Goal: Find specific page/section: Find specific page/section

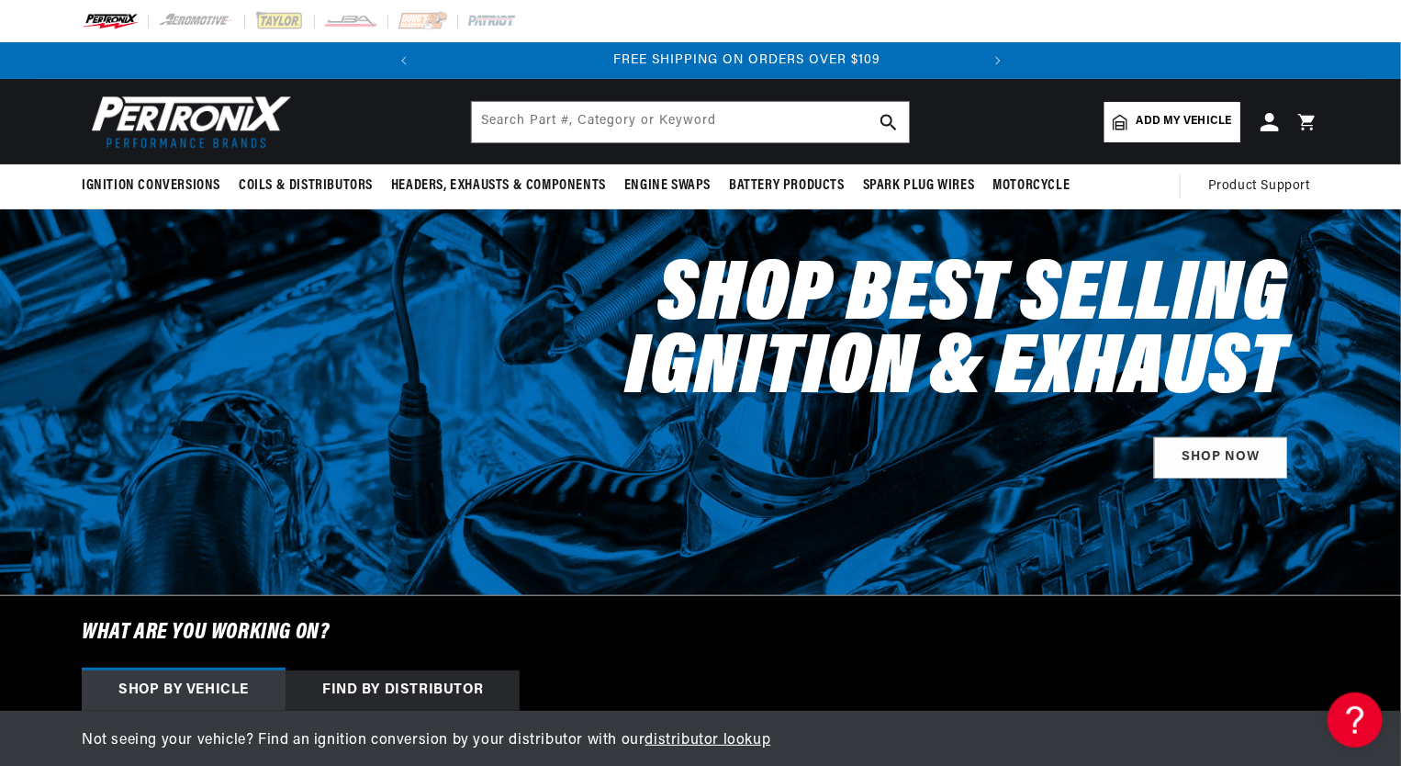
scroll to position [0, 556]
click at [531, 116] on input "text" at bounding box center [690, 122] width 437 height 40
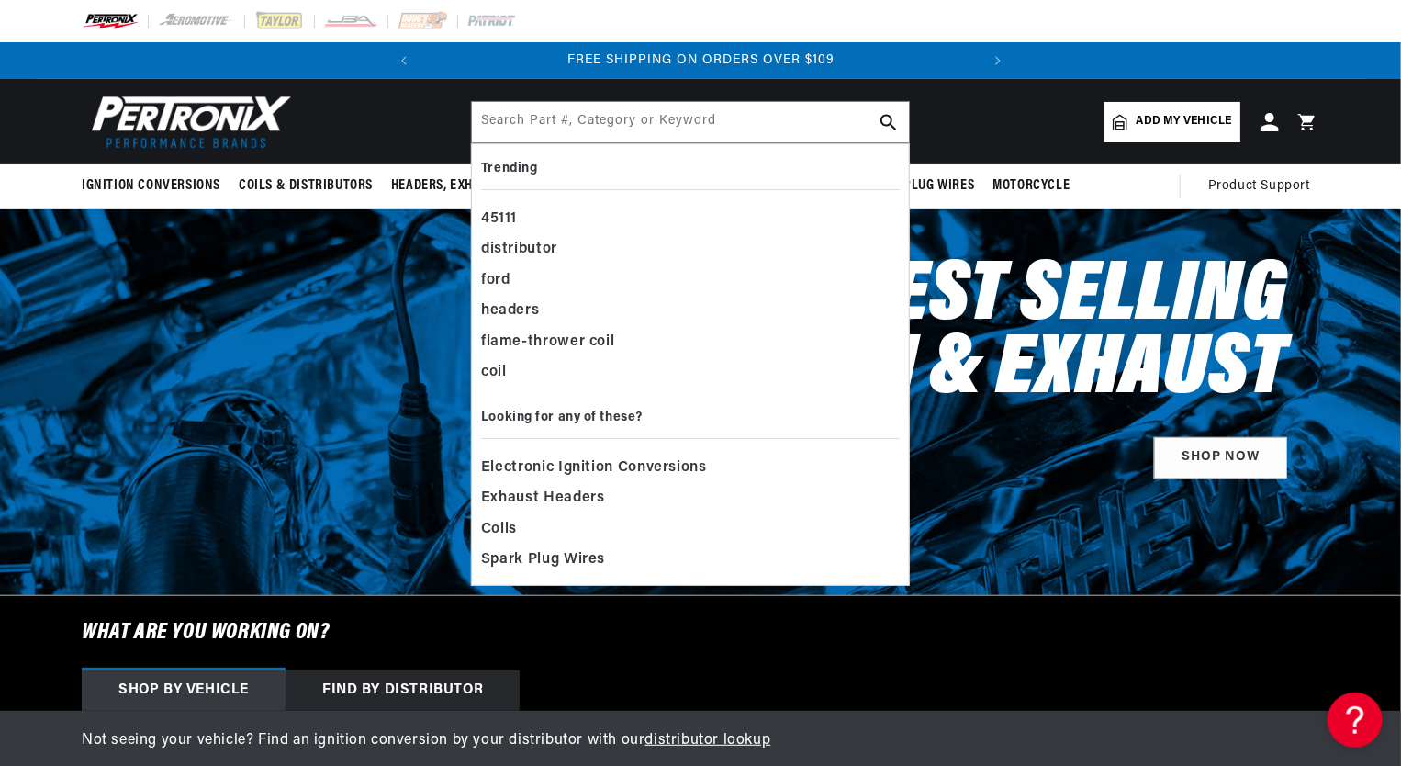
click at [409, 126] on header "BETTER SEARCH RESULTS Add your vehicle's year, make, and model to find parts be…" at bounding box center [701, 121] width 1330 height 85
click at [534, 126] on input "text" at bounding box center [690, 122] width 437 height 40
paste input "H8435-1 Clippster"
type input "H8435-1 Clippster"
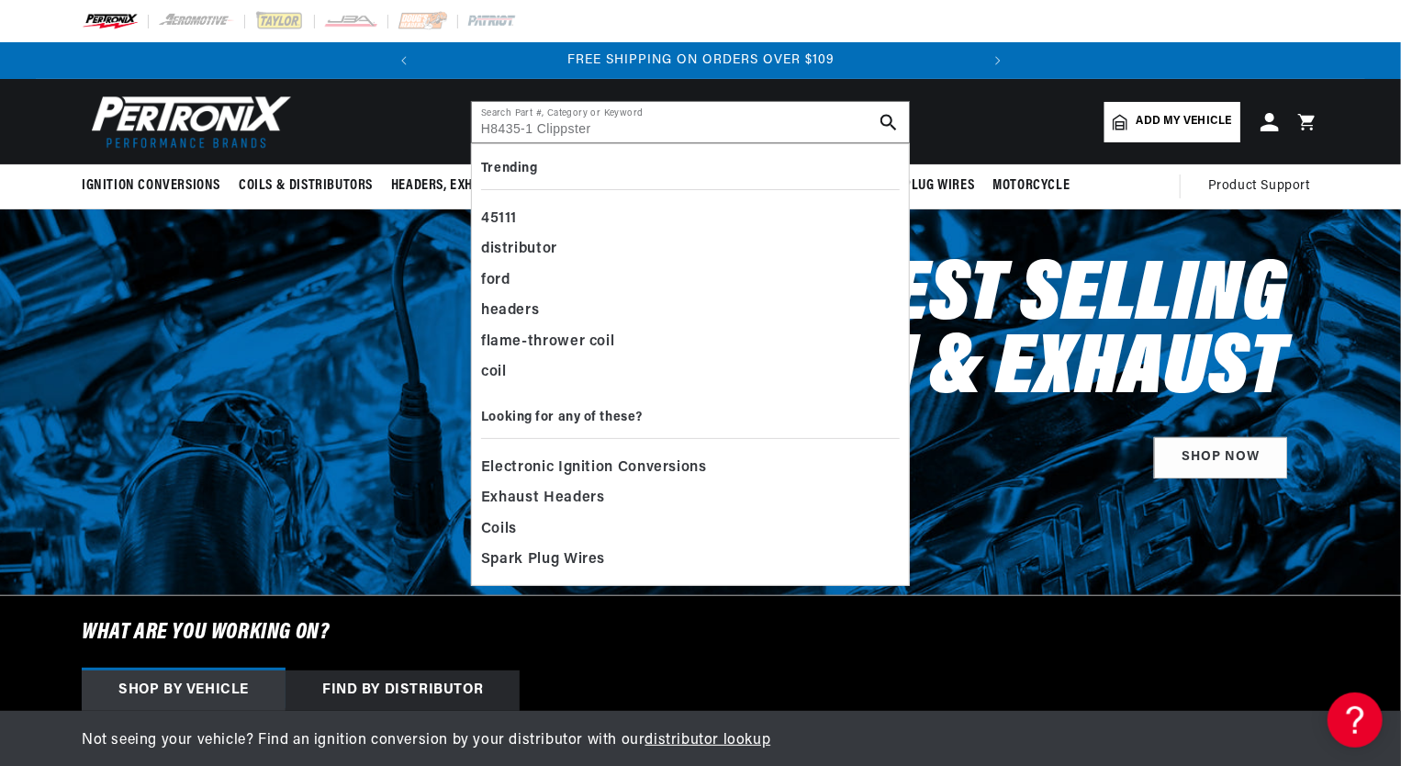
click at [599, 306] on h2 "Shop Best Selling Ignition & Exhaust" at bounding box center [894, 334] width 785 height 147
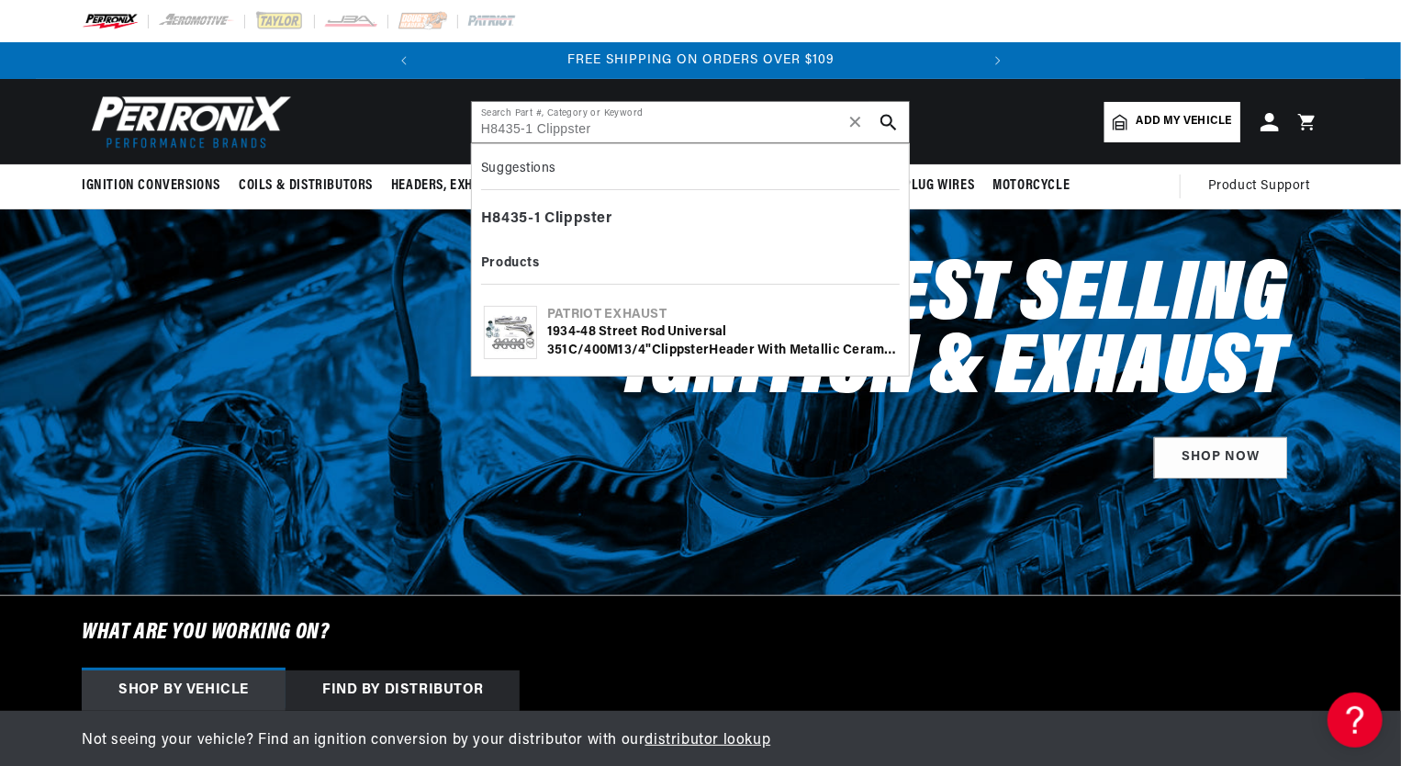
click at [889, 123] on use "search button" at bounding box center [889, 122] width 16 height 16
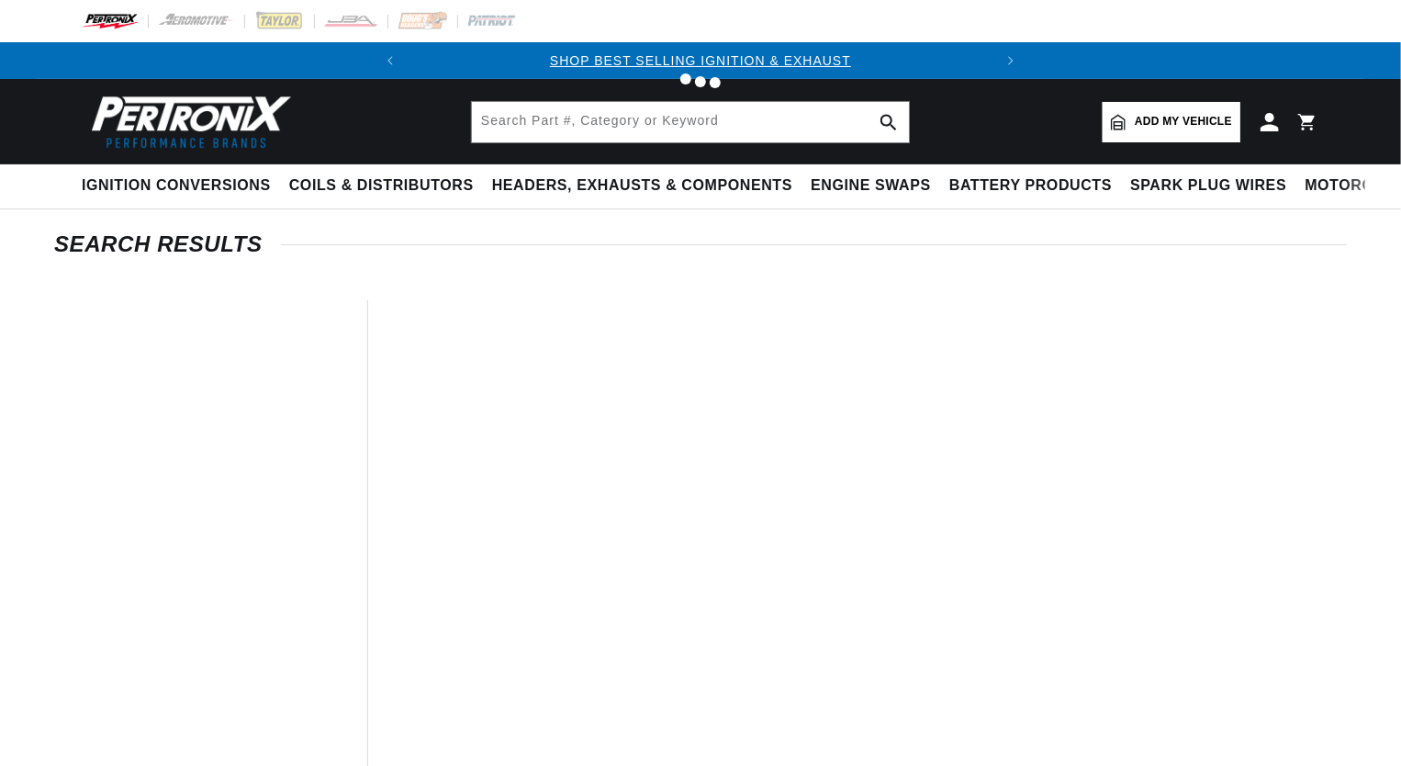
type input "H8435-1 Clippster"
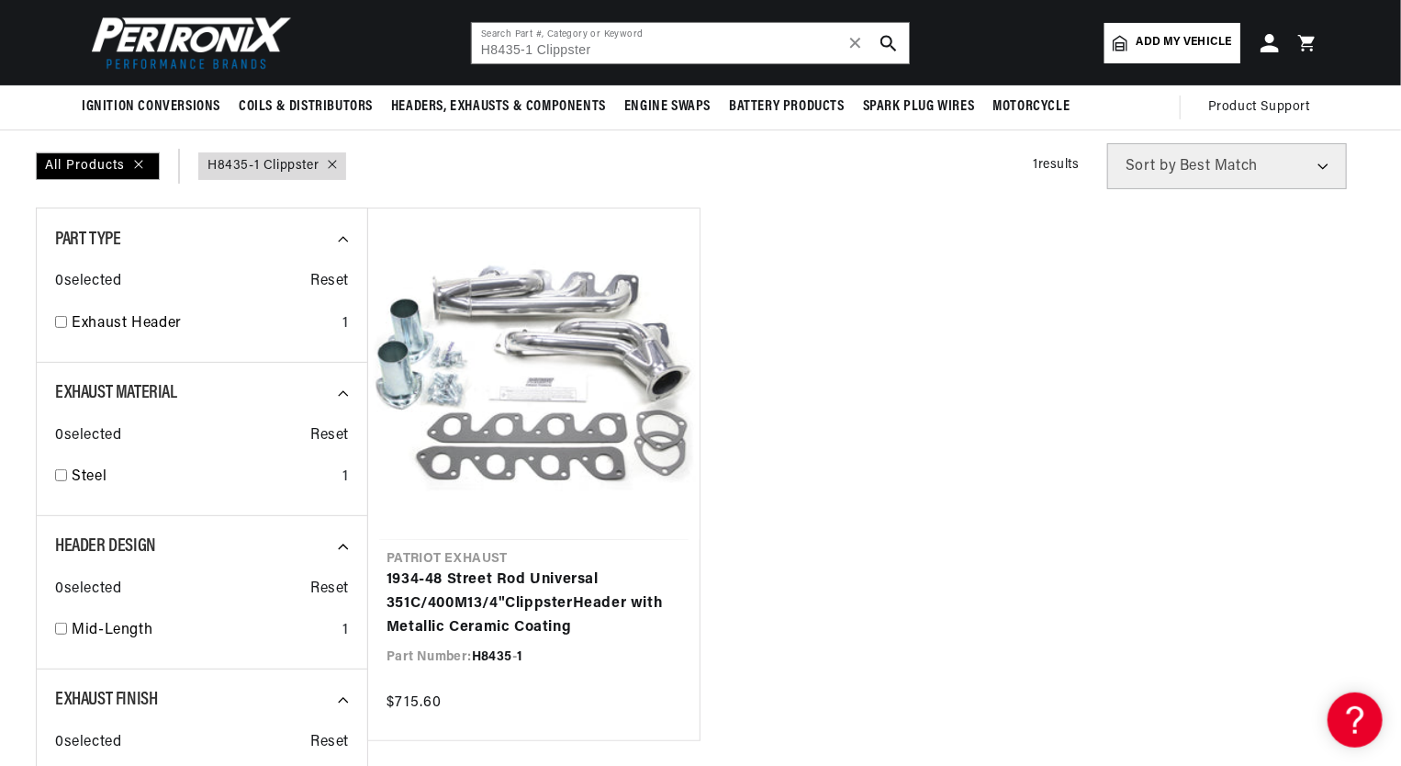
scroll to position [0, 273]
